Goal: Transaction & Acquisition: Subscribe to service/newsletter

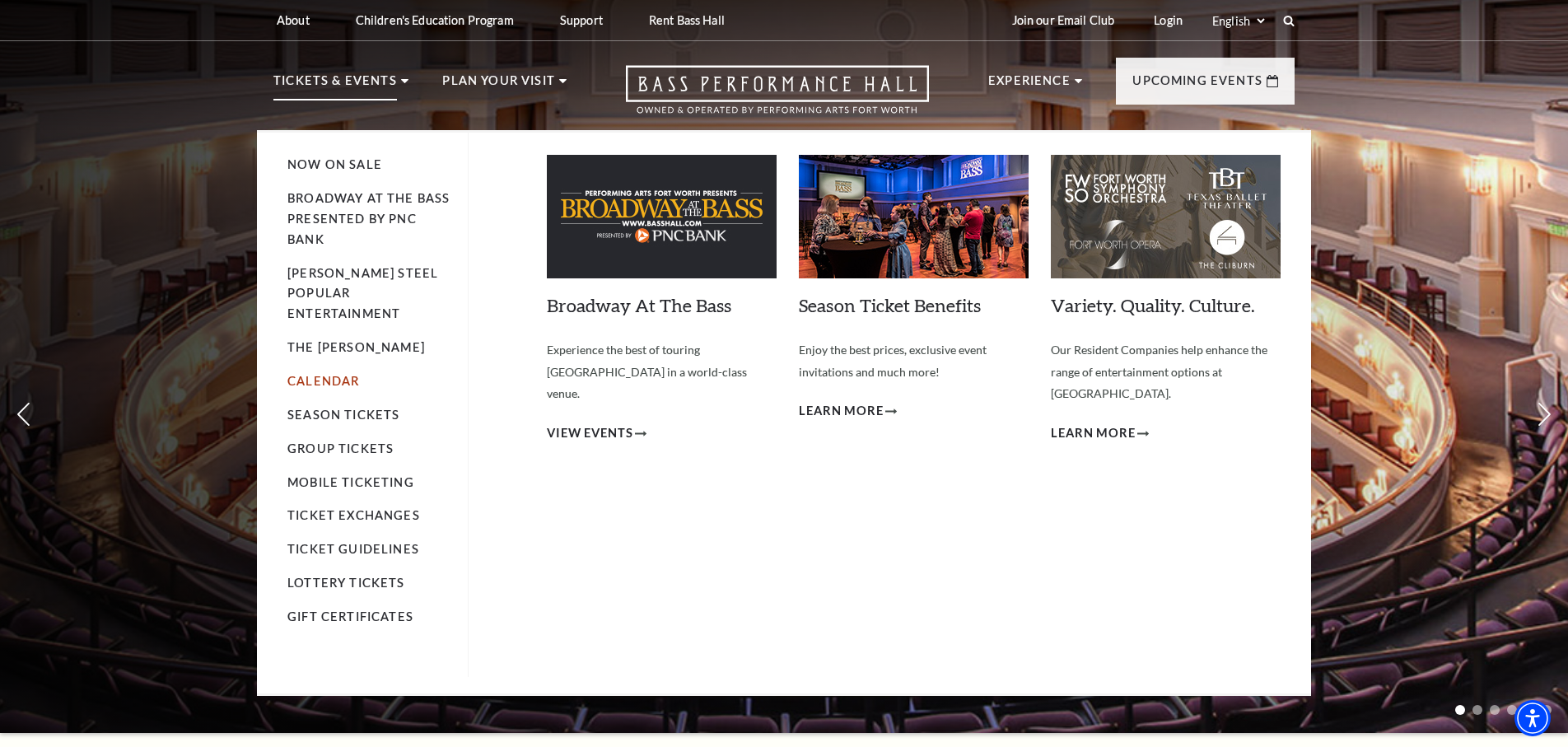
click at [334, 374] on link "Calendar" at bounding box center [323, 381] width 72 height 14
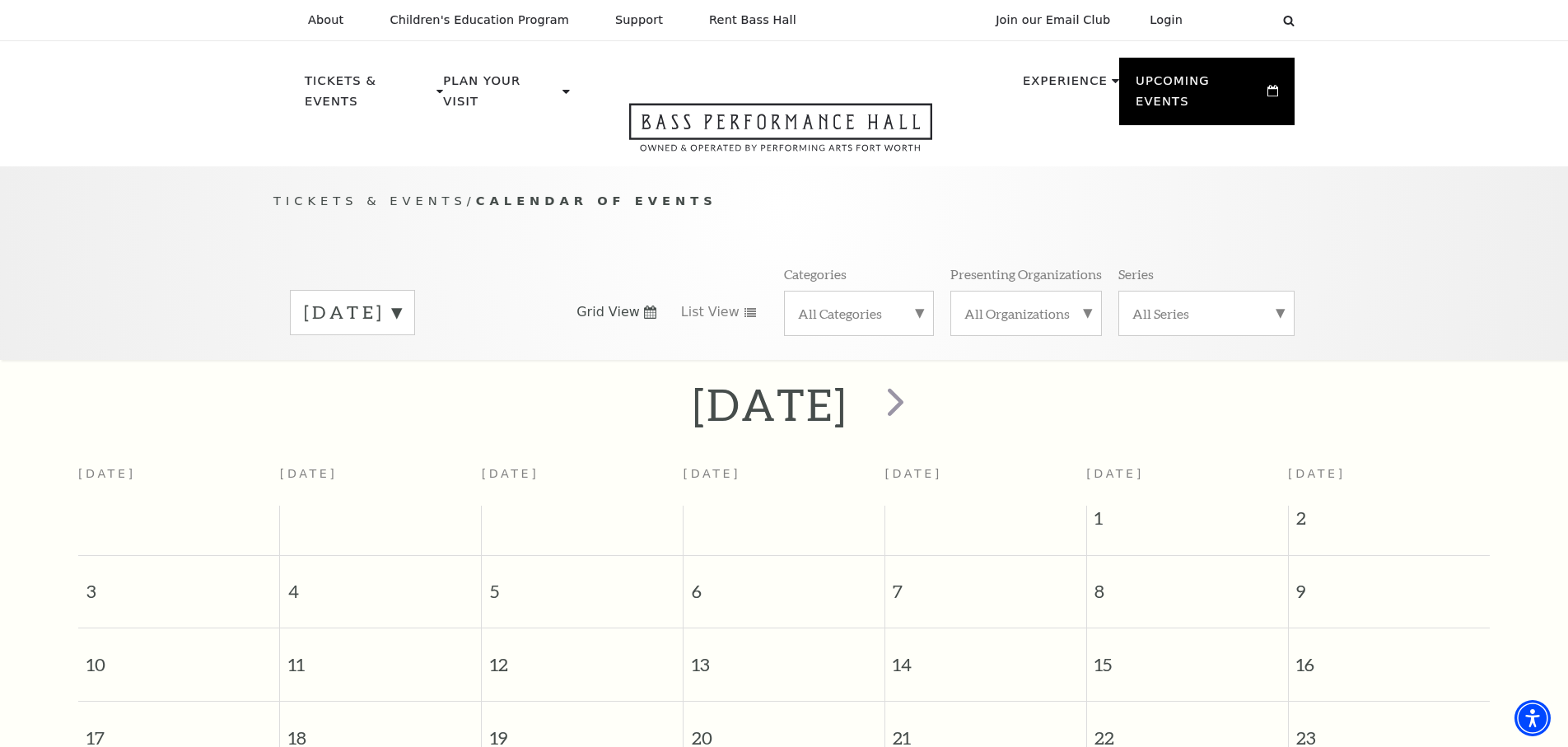
click at [401, 300] on label "August 2025" at bounding box center [352, 312] width 98 height 25
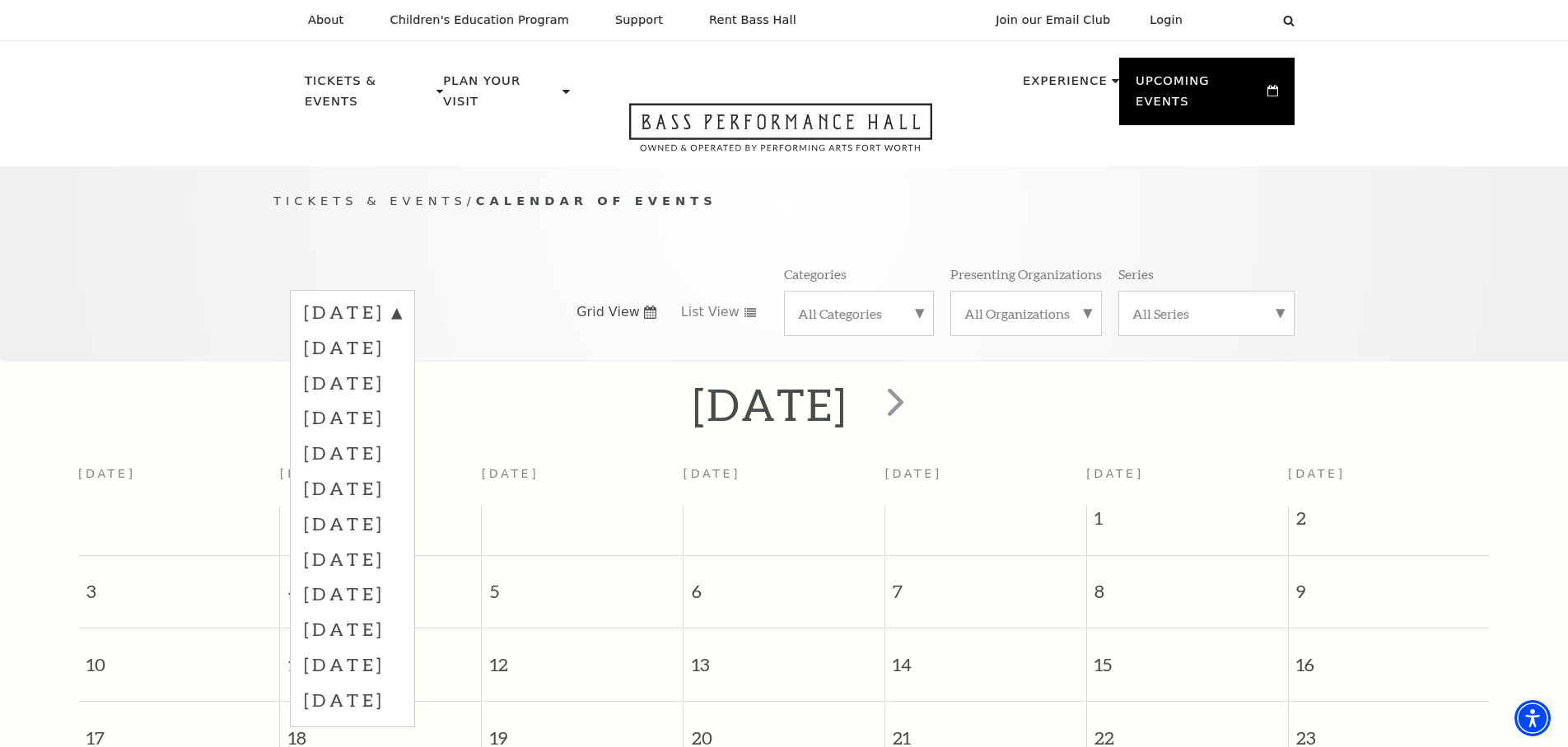
click at [442, 237] on div "Tickets & Events / Calendar of Events August 2025 September 2025 October 2025 N…" at bounding box center [784, 275] width 1054 height 168
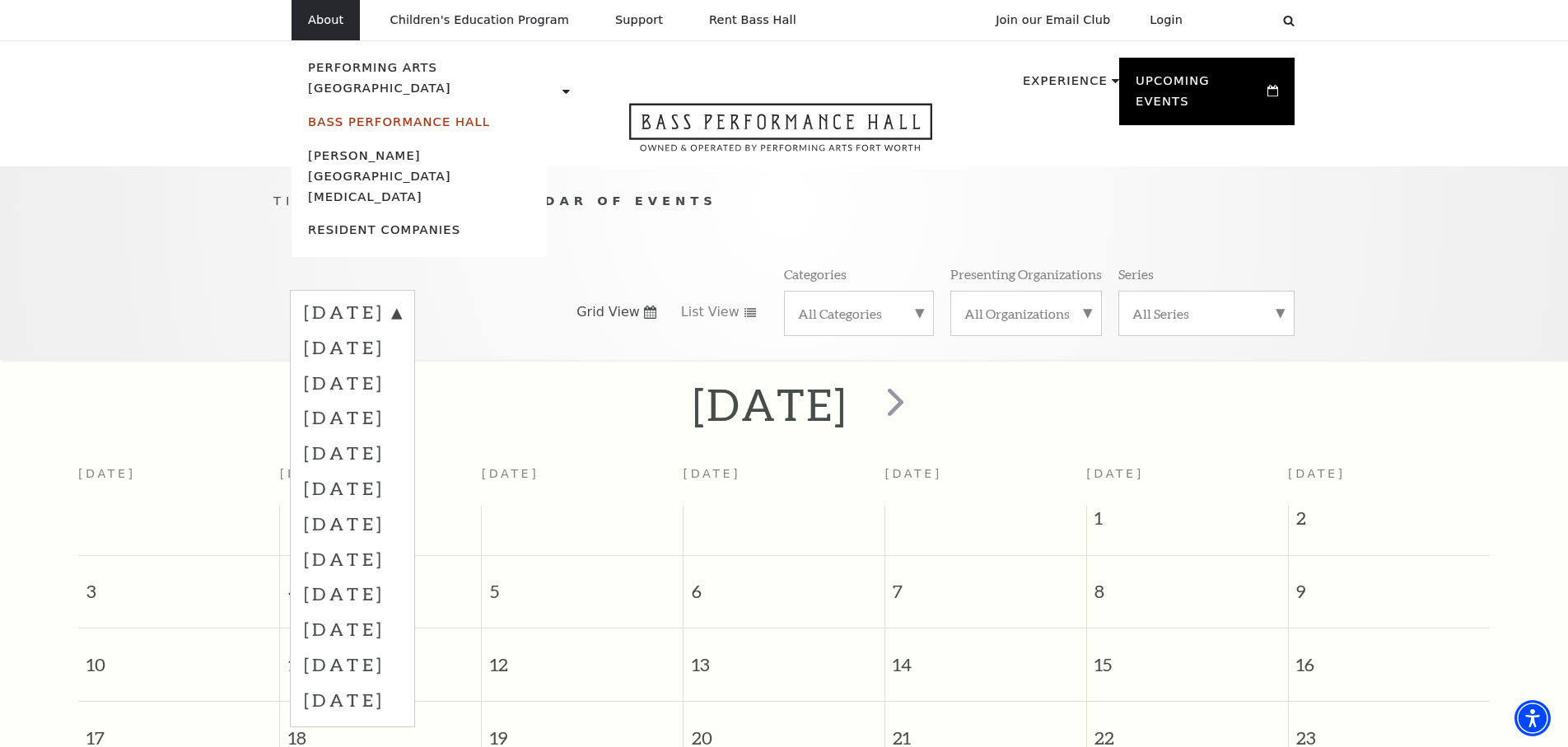
click at [356, 114] on link "Bass Performance Hall" at bounding box center [399, 121] width 182 height 14
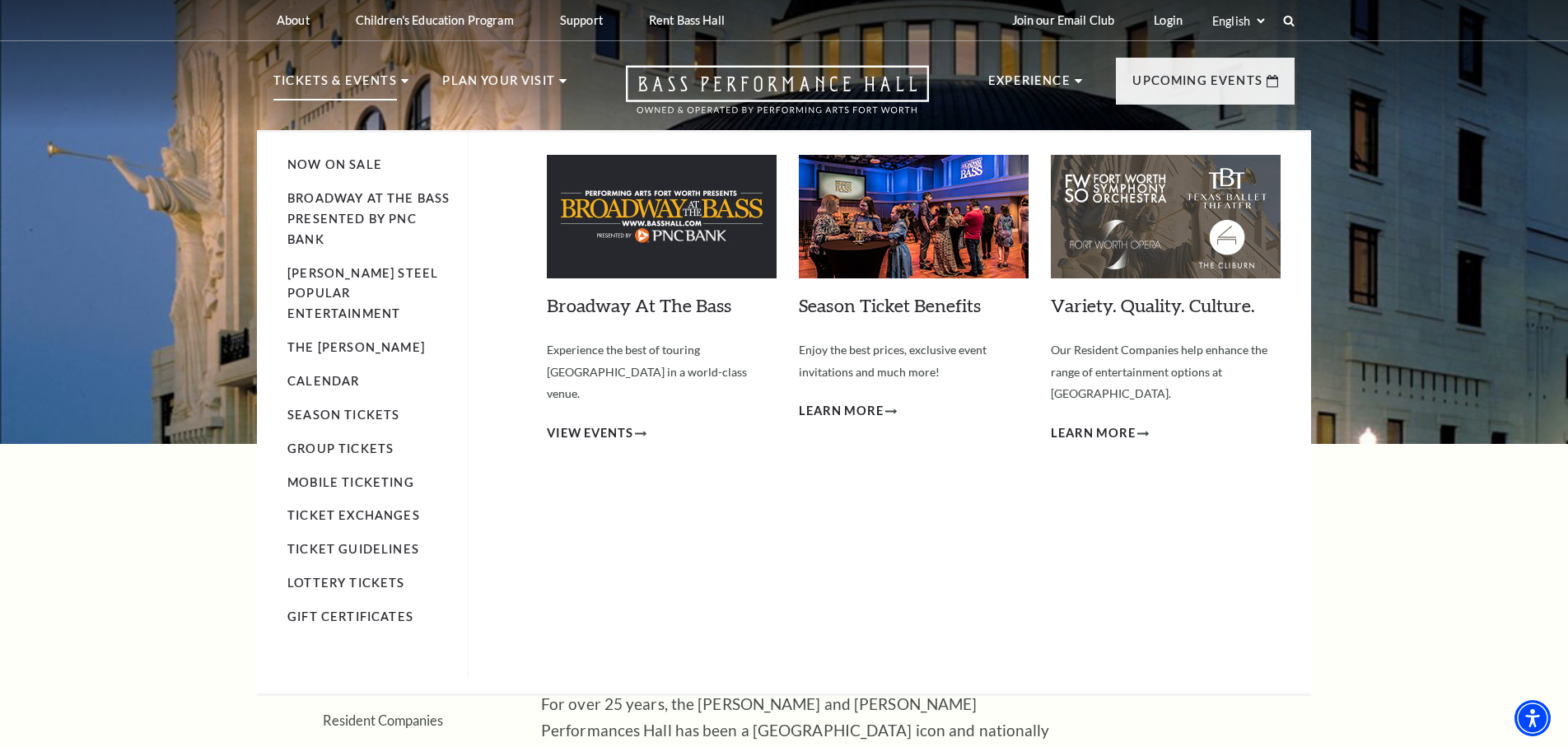
click at [667, 209] on img at bounding box center [662, 216] width 230 height 124
click at [618, 304] on link "Broadway At The Bass" at bounding box center [639, 305] width 184 height 22
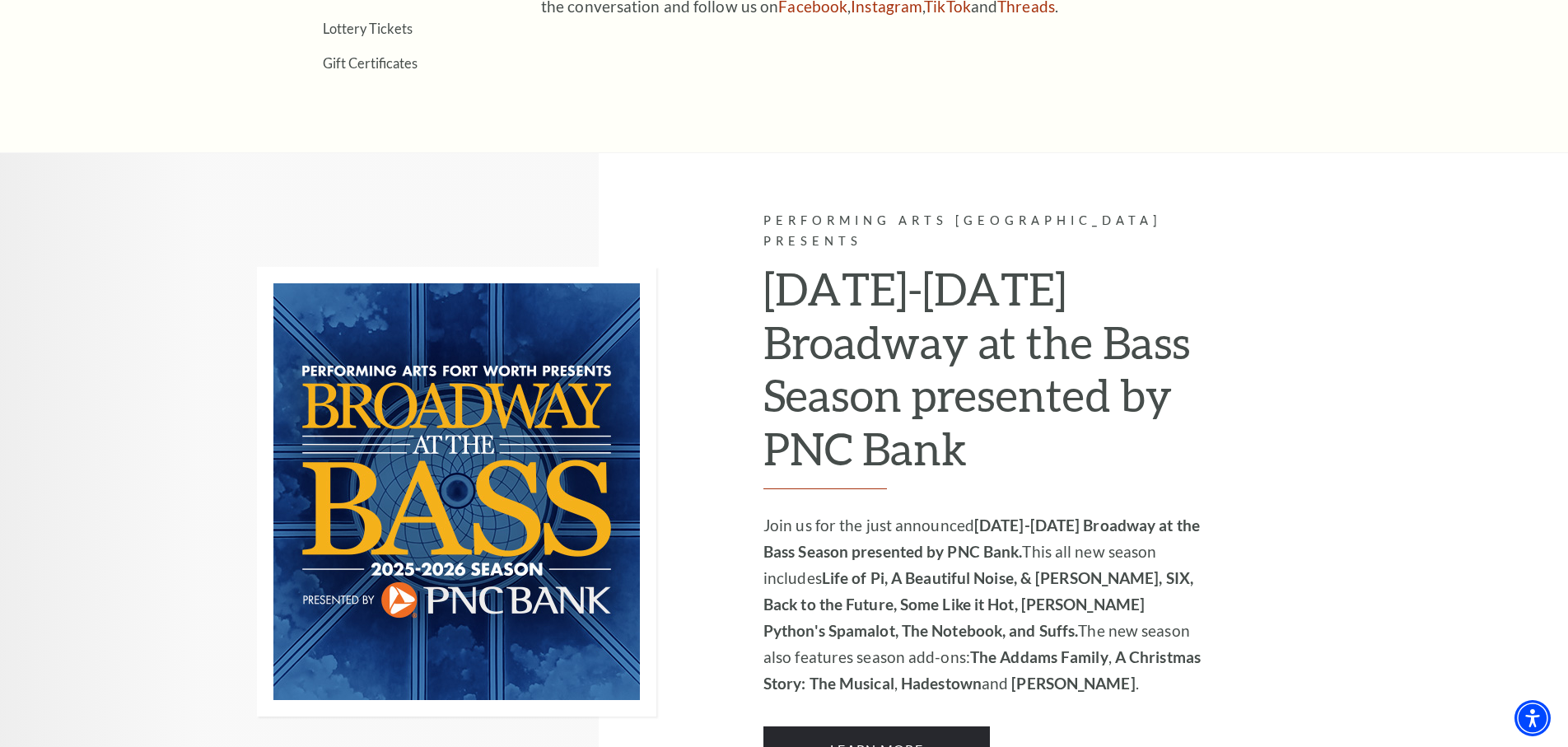
scroll to position [1001, 0]
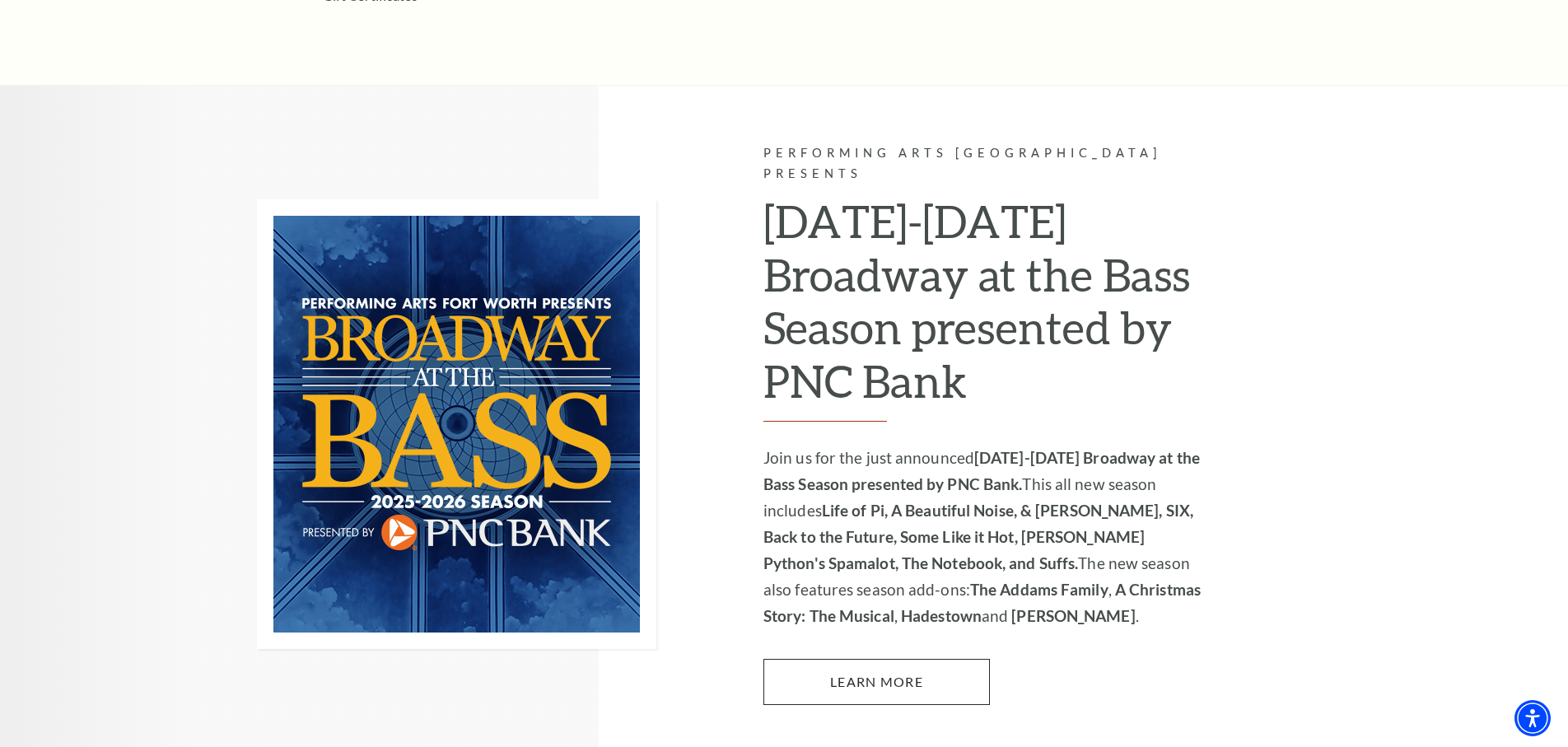
click at [883, 659] on link "Learn More" at bounding box center [877, 682] width 227 height 47
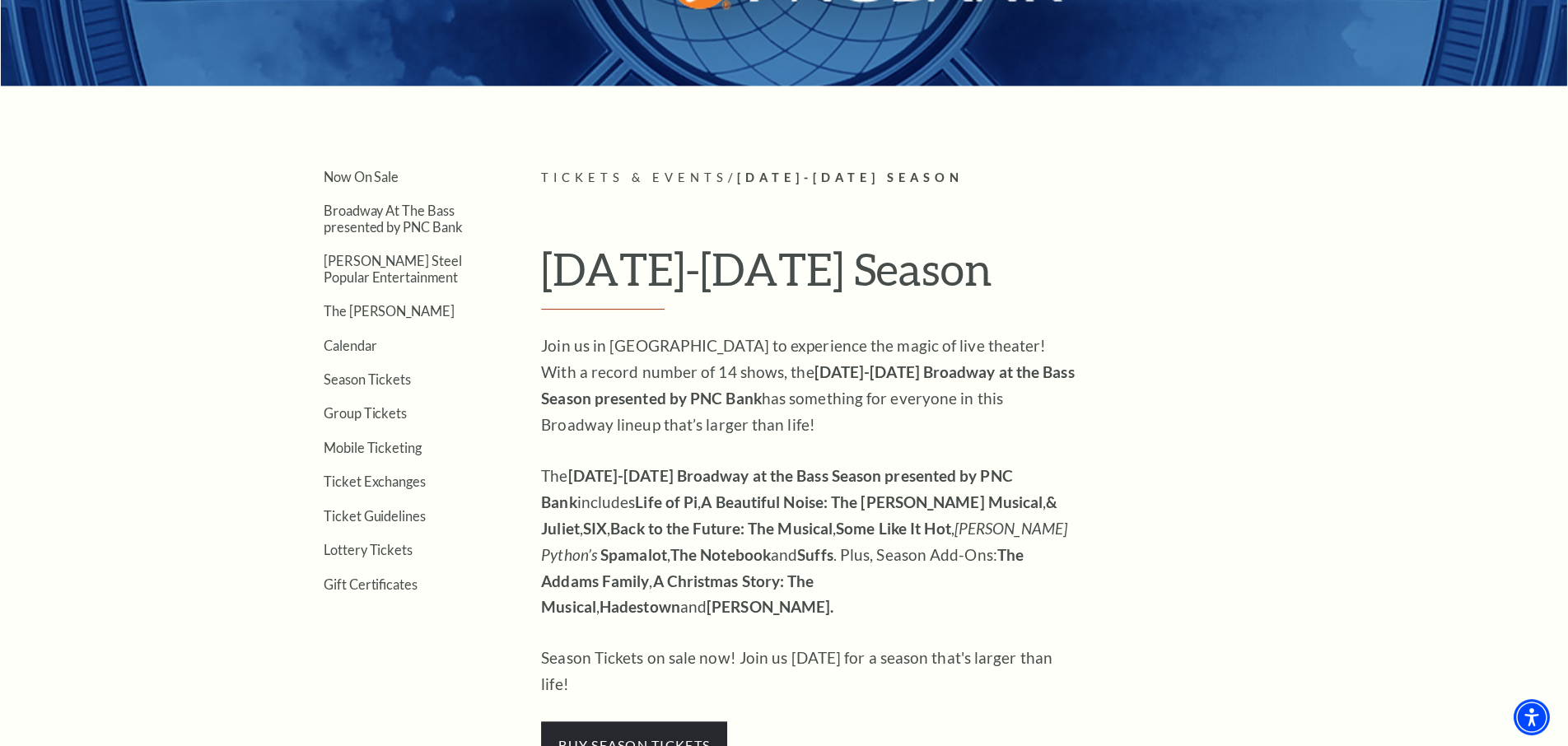
scroll to position [366, 0]
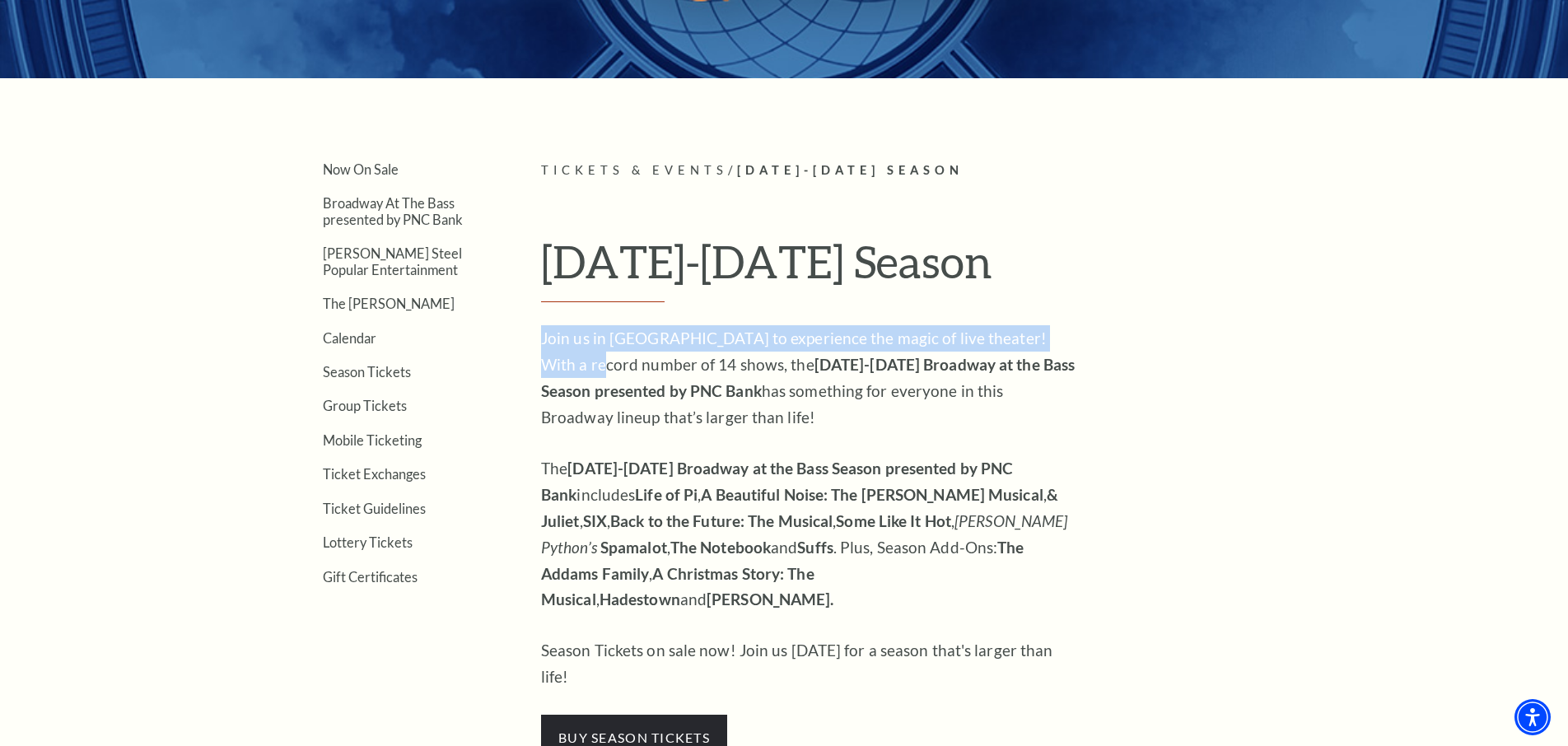
drag, startPoint x: 541, startPoint y: 328, endPoint x: 554, endPoint y: 364, distance: 38.3
click at [554, 364] on p "Join us in [GEOGRAPHIC_DATA] to experience the magic of live theater! With a re…" at bounding box center [808, 378] width 535 height 105
click at [541, 343] on p "Join us in [GEOGRAPHIC_DATA] to experience the magic of live theater! With a re…" at bounding box center [808, 378] width 535 height 105
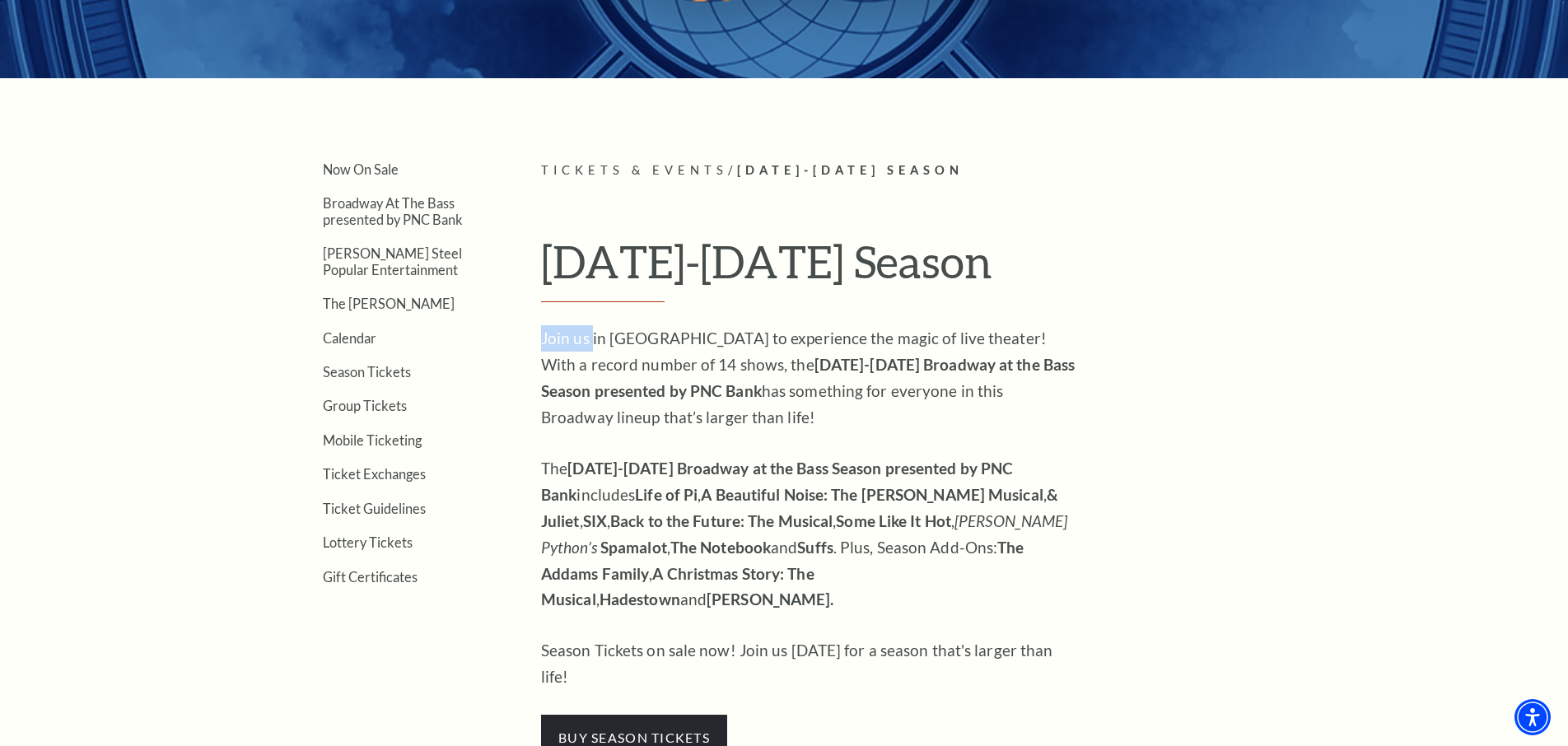
drag, startPoint x: 542, startPoint y: 335, endPoint x: 593, endPoint y: 344, distance: 51.8
click at [593, 344] on p "Join us in [GEOGRAPHIC_DATA] to experience the magic of live theater! With a re…" at bounding box center [808, 378] width 535 height 105
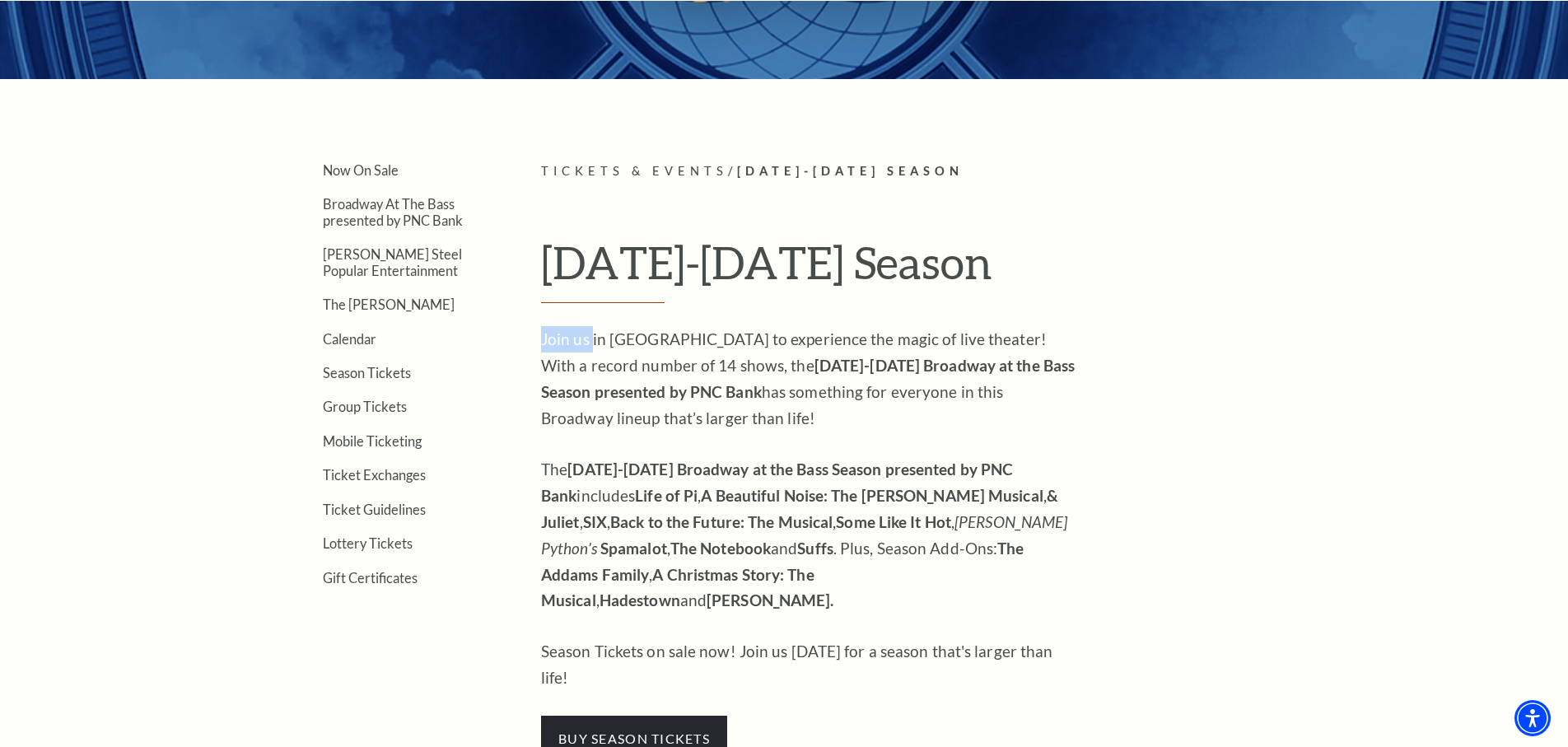
scroll to position [367, 0]
